Goal: Answer question/provide support: Answer question/provide support

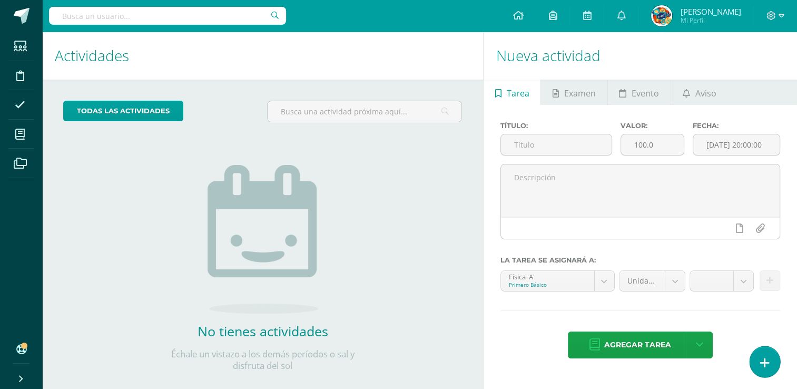
click at [762, 358] on icon at bounding box center [765, 363] width 9 height 12
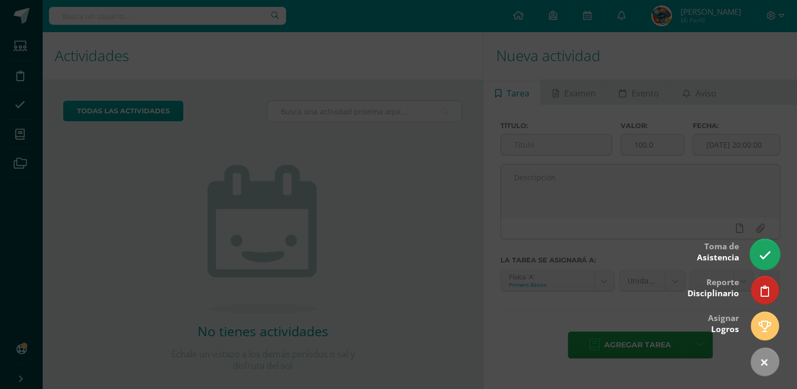
click at [764, 254] on icon at bounding box center [765, 255] width 12 height 12
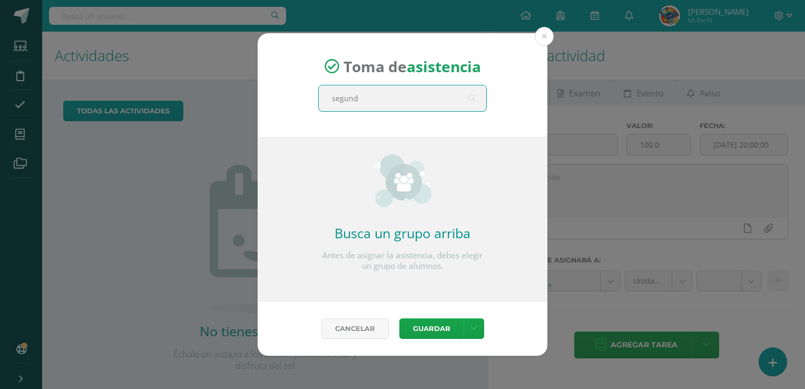
type input "segundo"
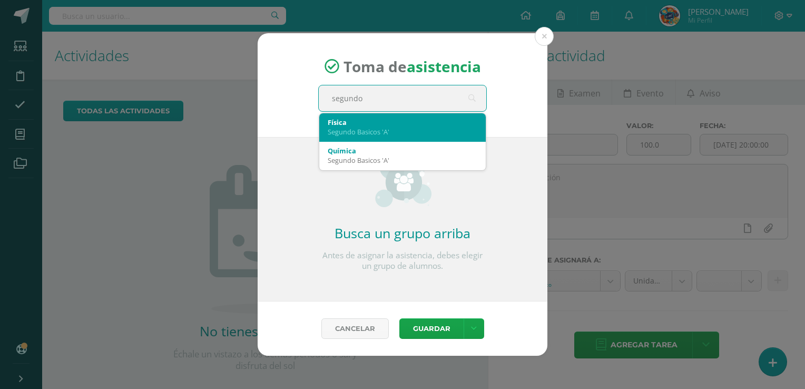
click at [398, 129] on div "Segundo Basicos 'A'" at bounding box center [403, 131] width 150 height 9
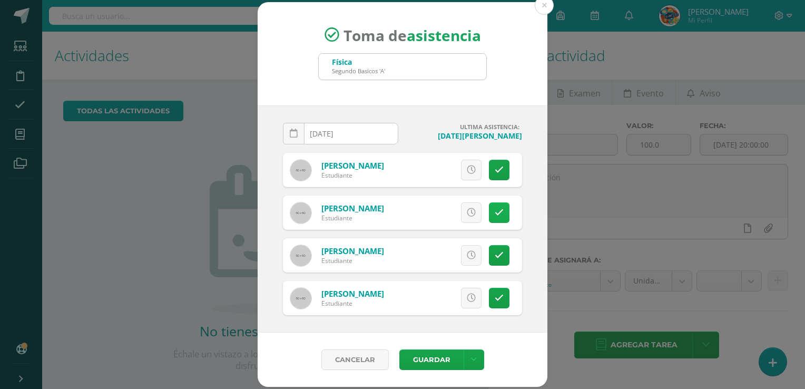
click at [503, 216] on icon at bounding box center [499, 212] width 9 height 9
click at [499, 258] on icon at bounding box center [499, 255] width 9 height 9
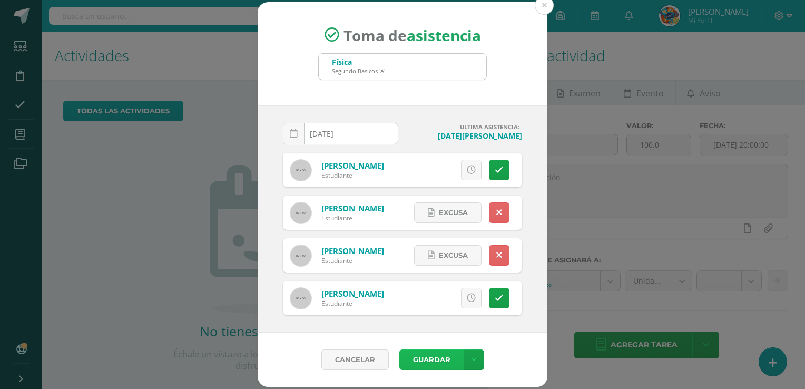
click at [426, 358] on button "Guardar" at bounding box center [432, 359] width 64 height 21
